Goal: Task Accomplishment & Management: Complete application form

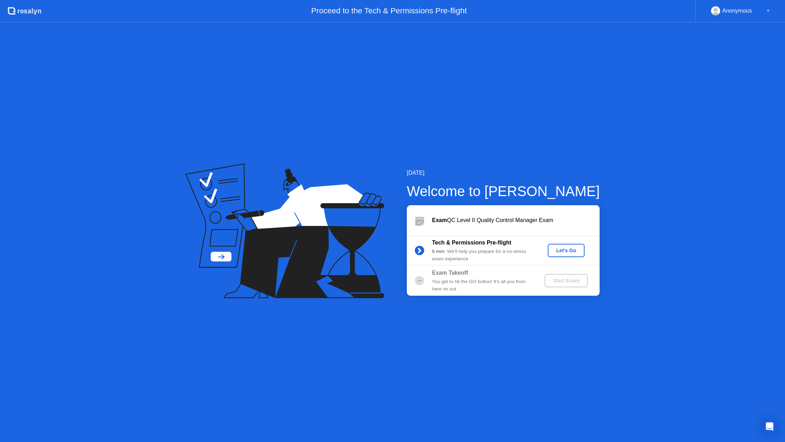
click at [555, 250] on div "Let's Go" at bounding box center [566, 251] width 31 height 6
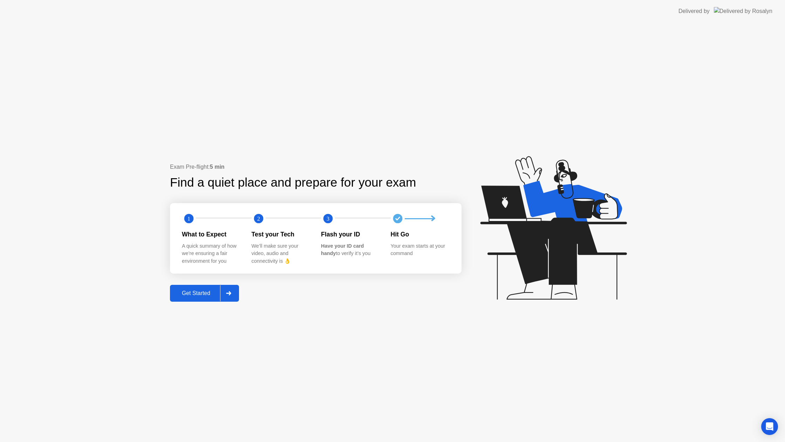
click at [192, 297] on button "Get Started" at bounding box center [204, 293] width 69 height 17
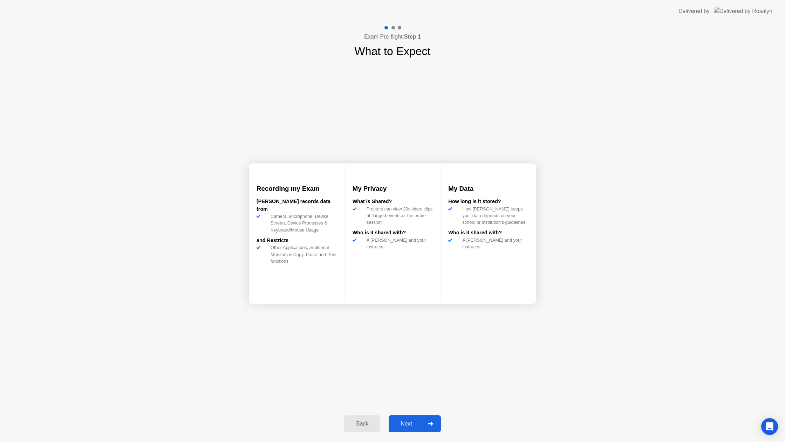
click at [402, 429] on button "Next" at bounding box center [415, 423] width 52 height 17
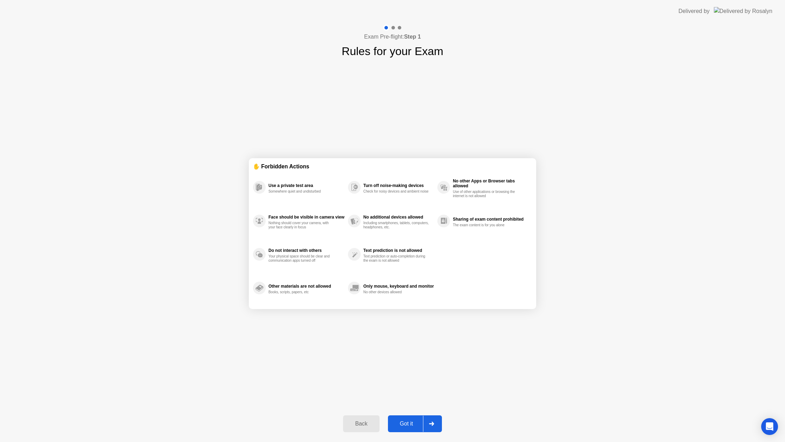
click at [401, 426] on div "Got it" at bounding box center [406, 423] width 33 height 6
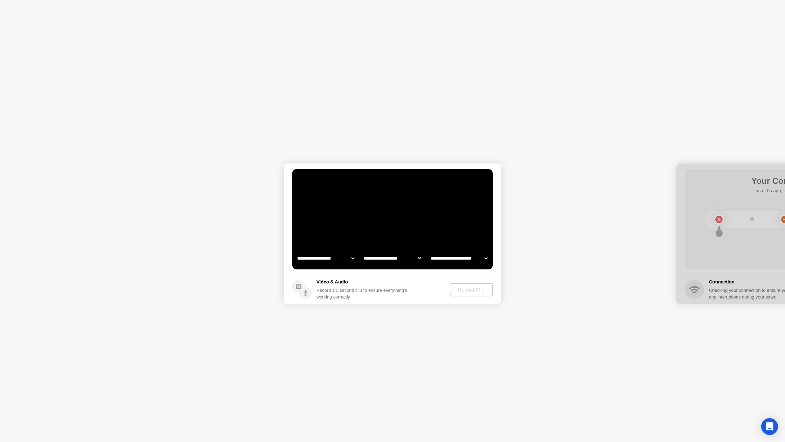
select select "**********"
select select "*******"
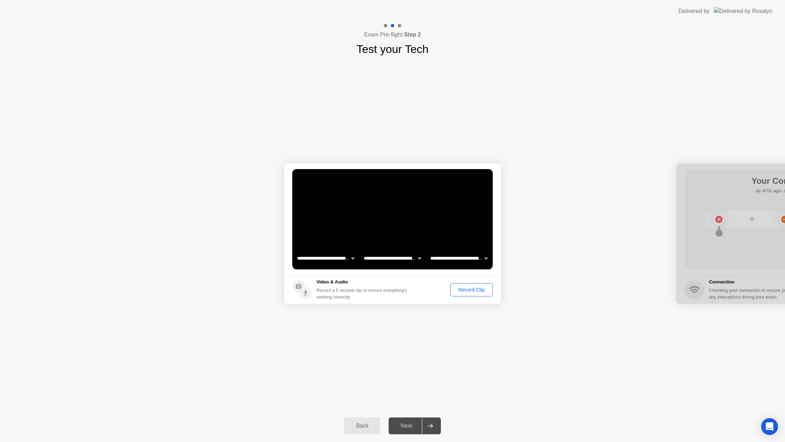
click at [456, 290] on div "Record Clip" at bounding box center [472, 290] width 38 height 6
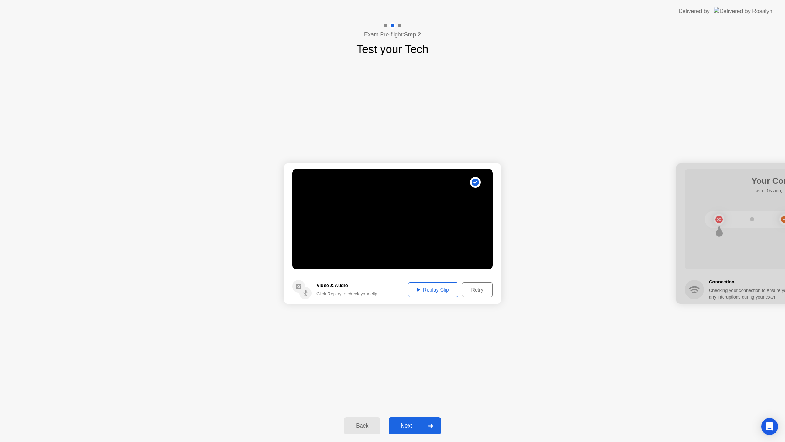
click at [410, 421] on button "Next" at bounding box center [415, 425] width 52 height 17
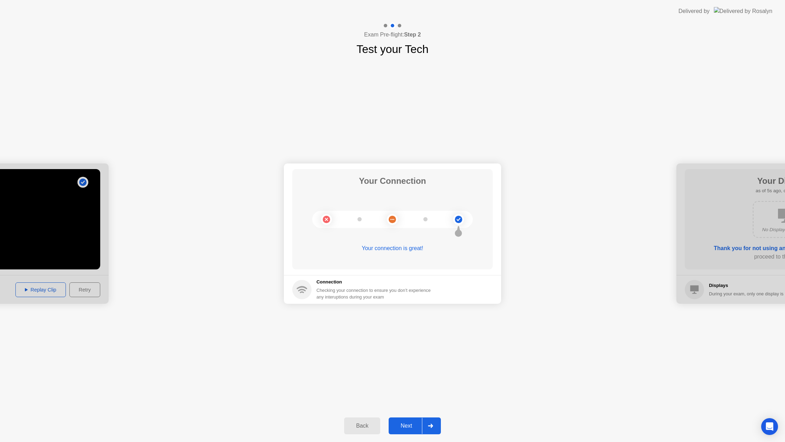
click at [400, 424] on div "Next" at bounding box center [406, 426] width 31 height 6
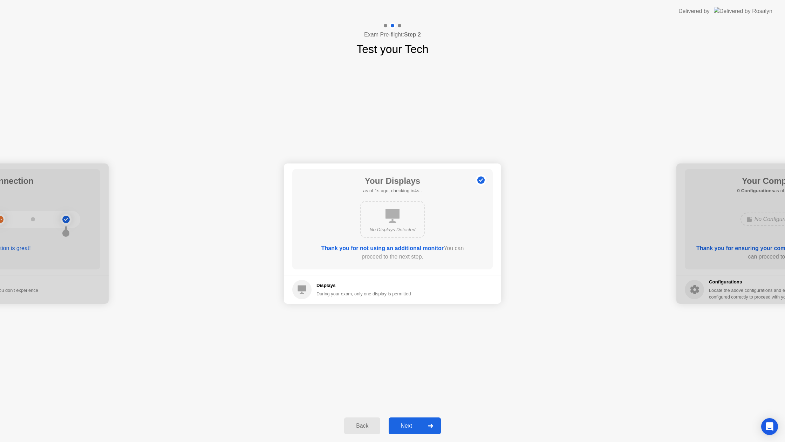
click at [400, 424] on div "Next" at bounding box center [406, 426] width 31 height 6
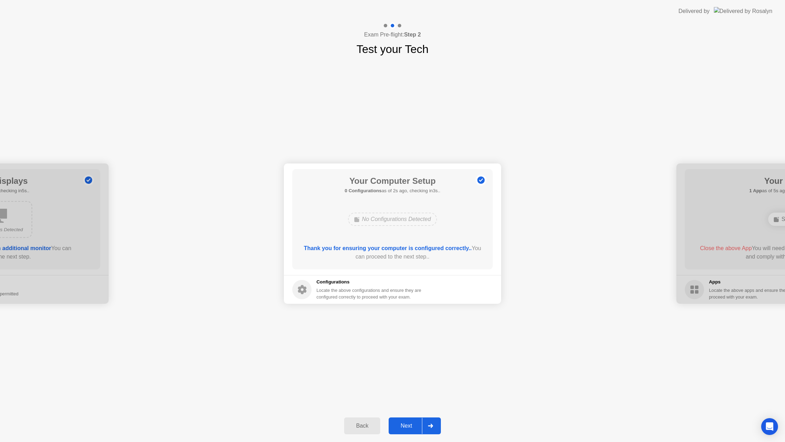
click at [400, 424] on div "Next" at bounding box center [406, 426] width 31 height 6
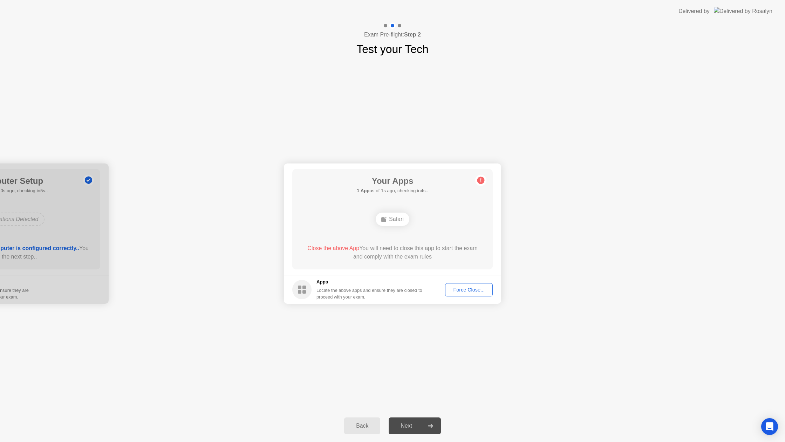
click at [458, 290] on div "Force Close..." at bounding box center [469, 290] width 43 height 6
click at [402, 427] on div "Next" at bounding box center [406, 426] width 31 height 6
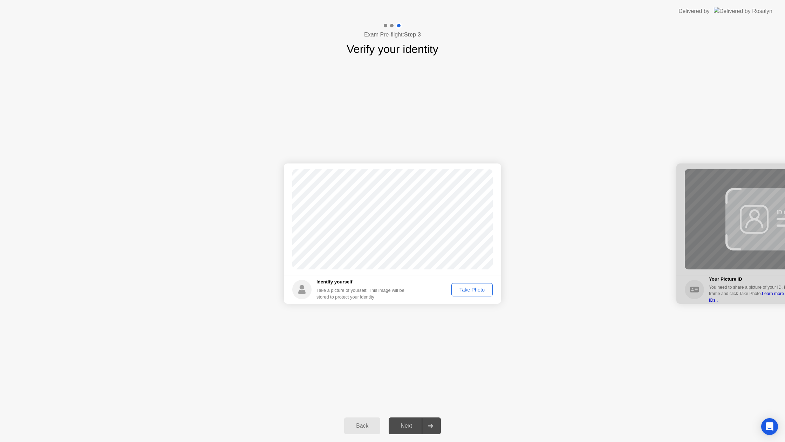
click at [484, 291] on div "Take Photo" at bounding box center [472, 290] width 36 height 6
click at [406, 424] on div "Next" at bounding box center [406, 426] width 31 height 6
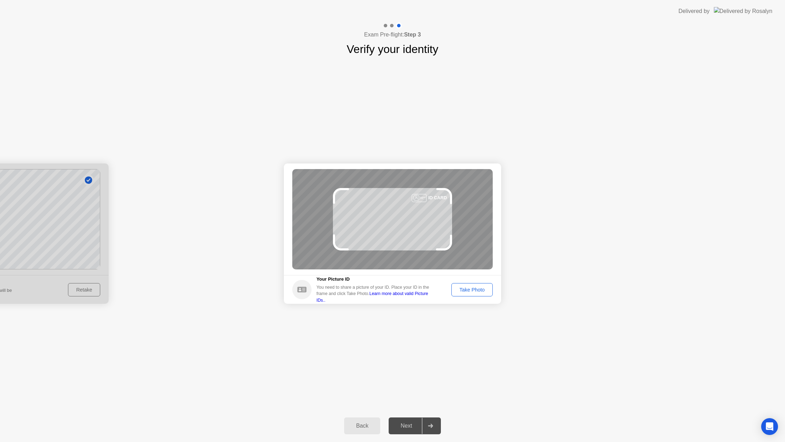
click at [464, 287] on div "Take Photo" at bounding box center [472, 290] width 36 height 6
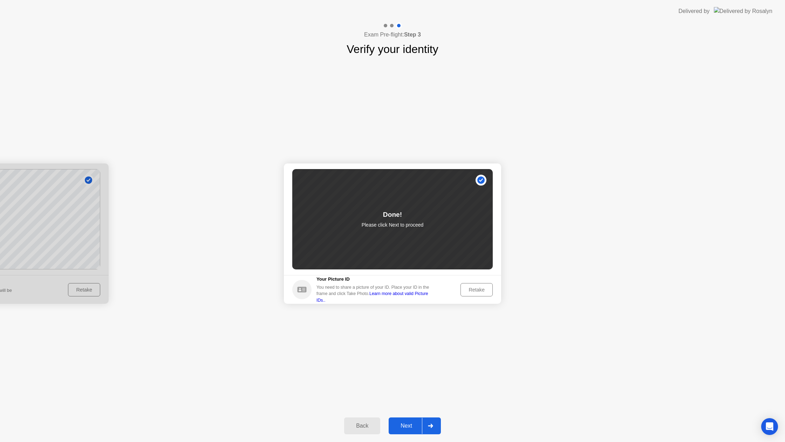
click at [407, 423] on div "Next" at bounding box center [406, 426] width 31 height 6
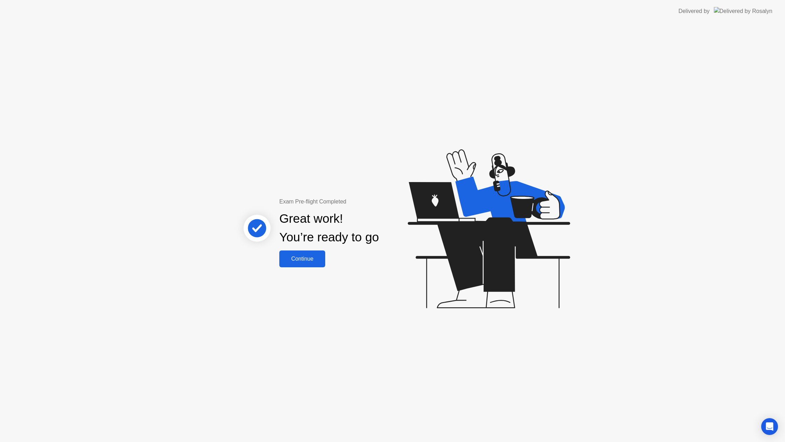
click at [315, 260] on div "Continue" at bounding box center [303, 259] width 42 height 6
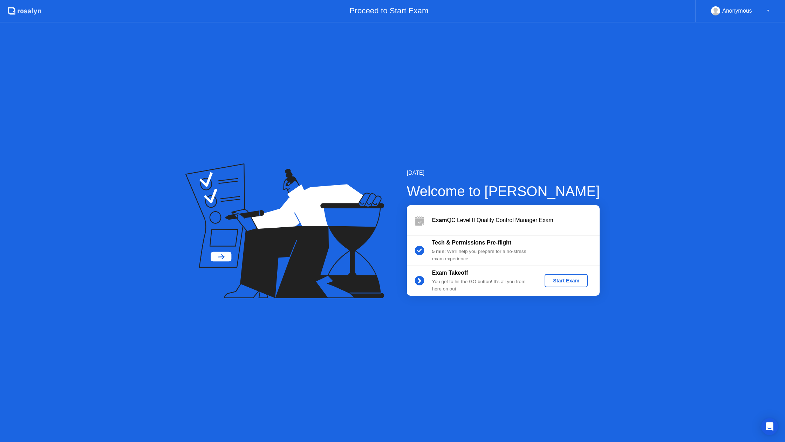
click at [552, 279] on div "Start Exam" at bounding box center [567, 281] width 38 height 6
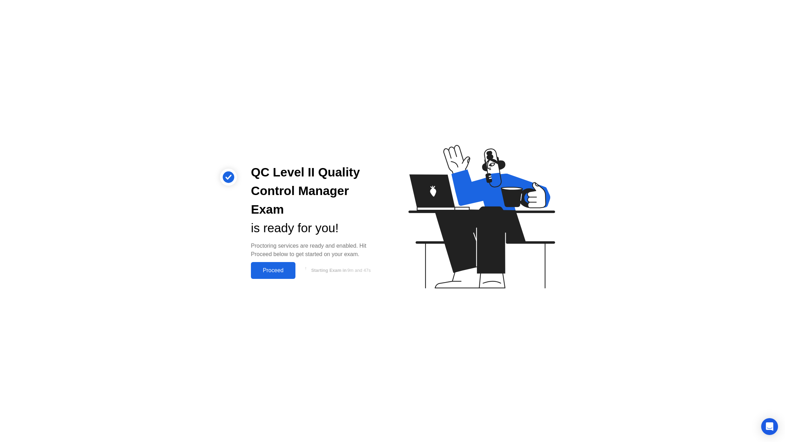
click at [289, 269] on div "Proceed" at bounding box center [273, 270] width 40 height 6
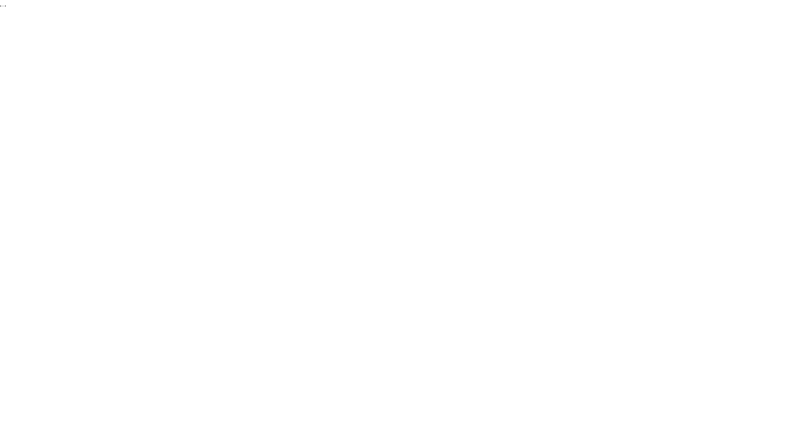
click div "End Proctoring Session"
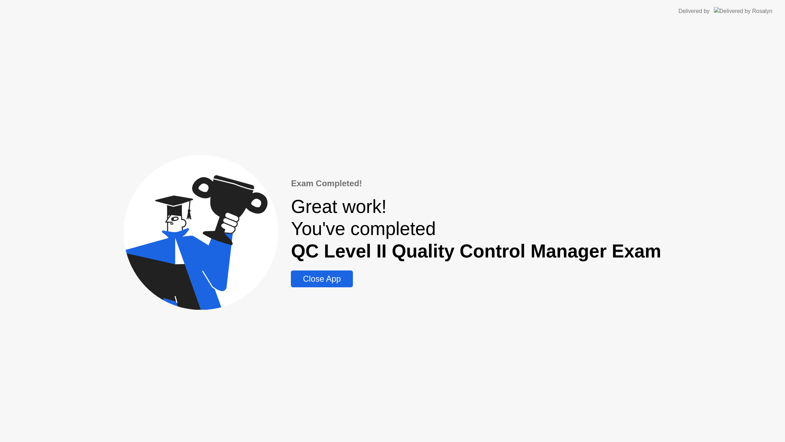
click at [304, 280] on div "Close App" at bounding box center [322, 279] width 58 height 10
